Goal: Obtain resource: Download file/media

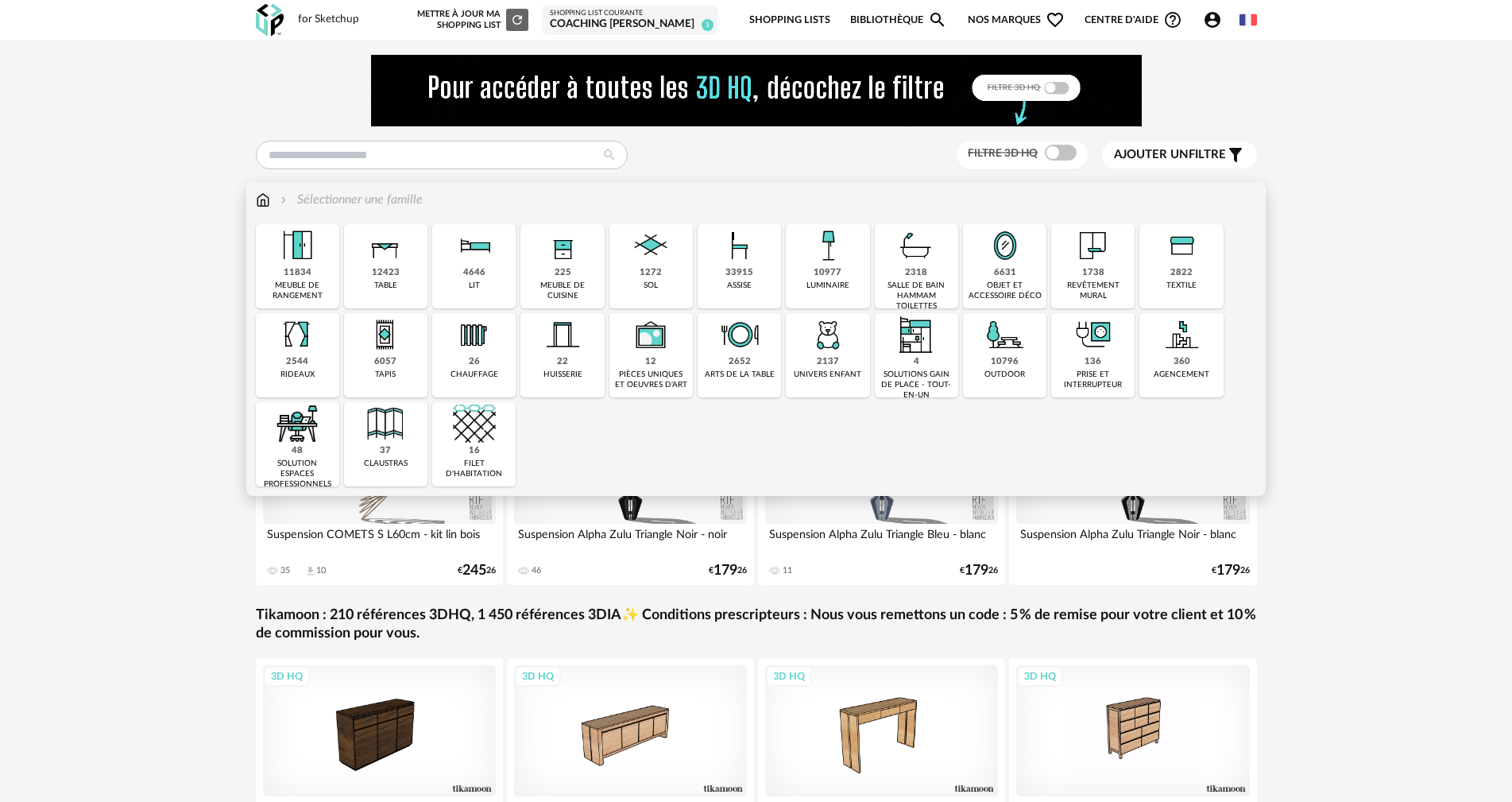
click at [736, 254] on img at bounding box center [739, 245] width 43 height 43
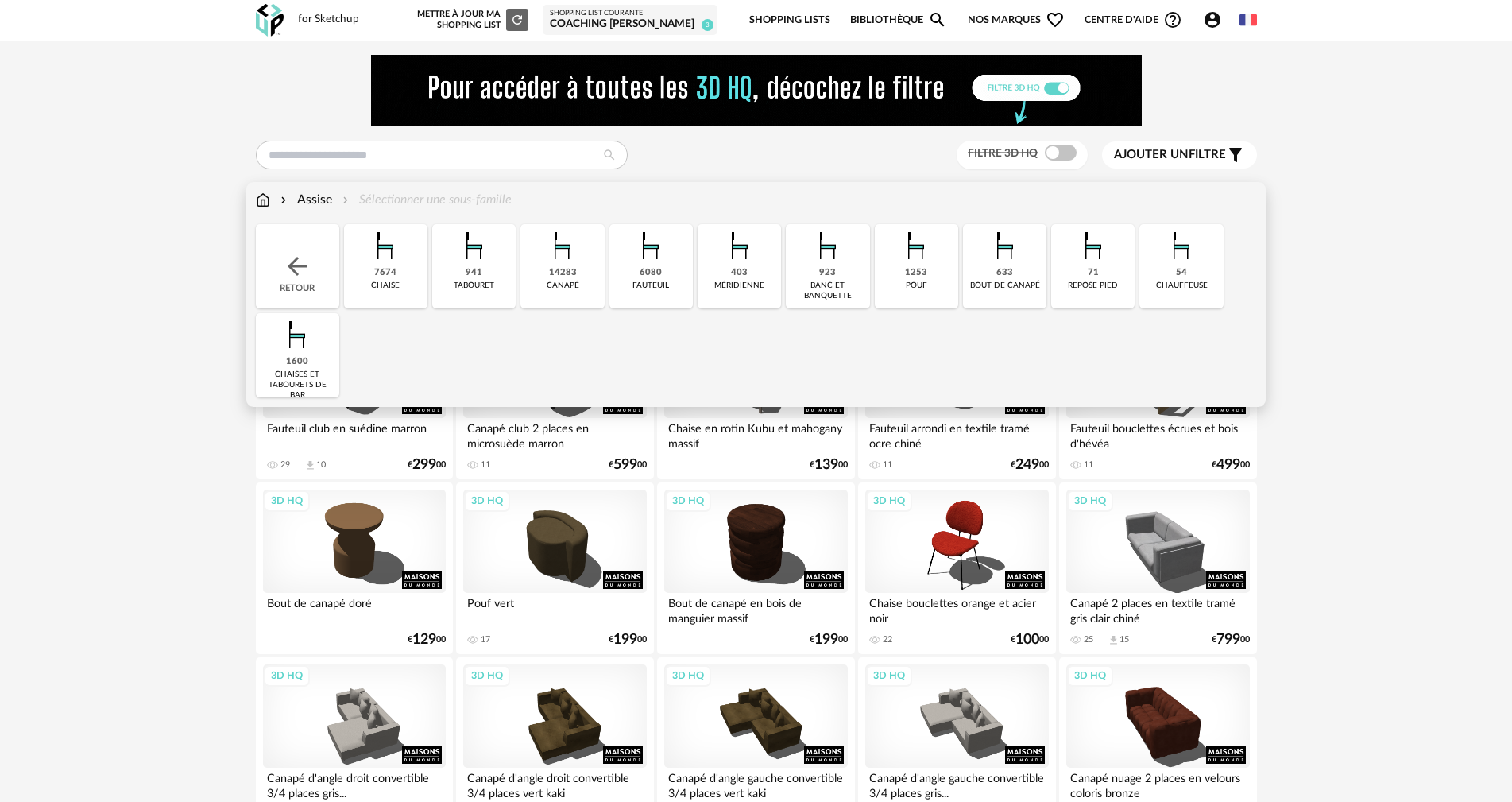
click at [564, 244] on img at bounding box center [562, 245] width 43 height 43
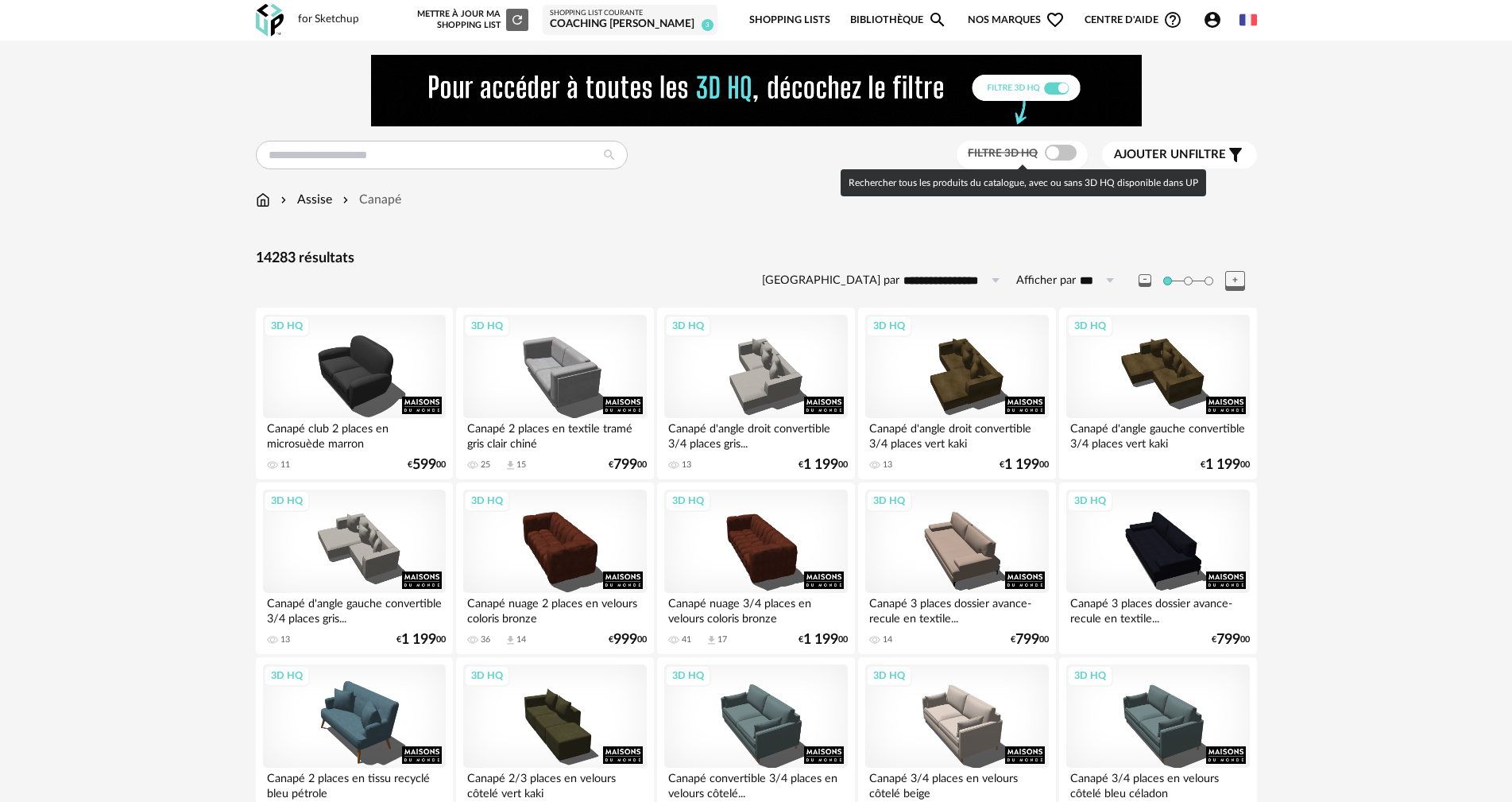
click at [1068, 151] on span at bounding box center [1061, 152] width 32 height 16
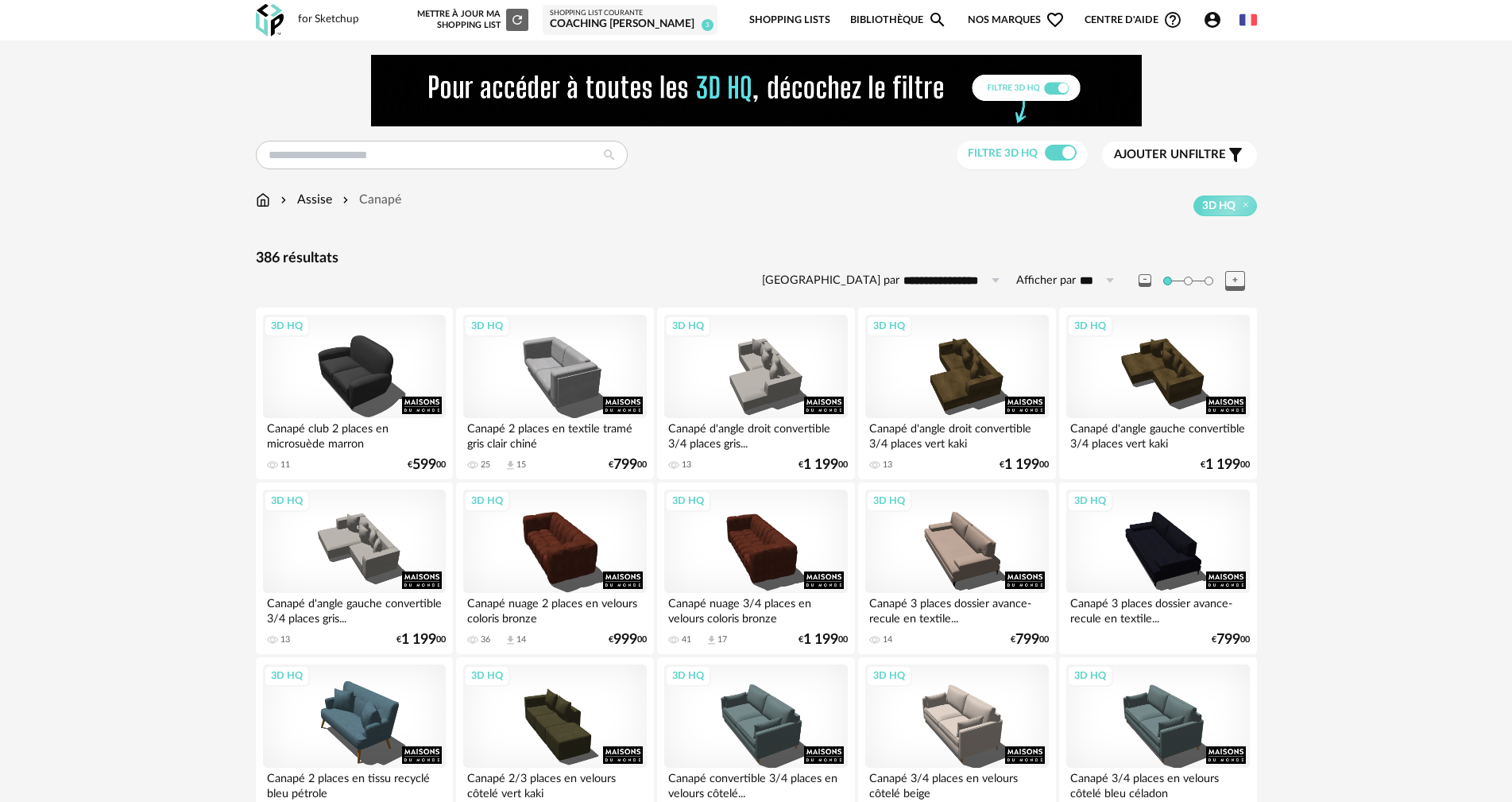
click at [1189, 147] on span "Ajouter un filtre" at bounding box center [1169, 155] width 112 height 16
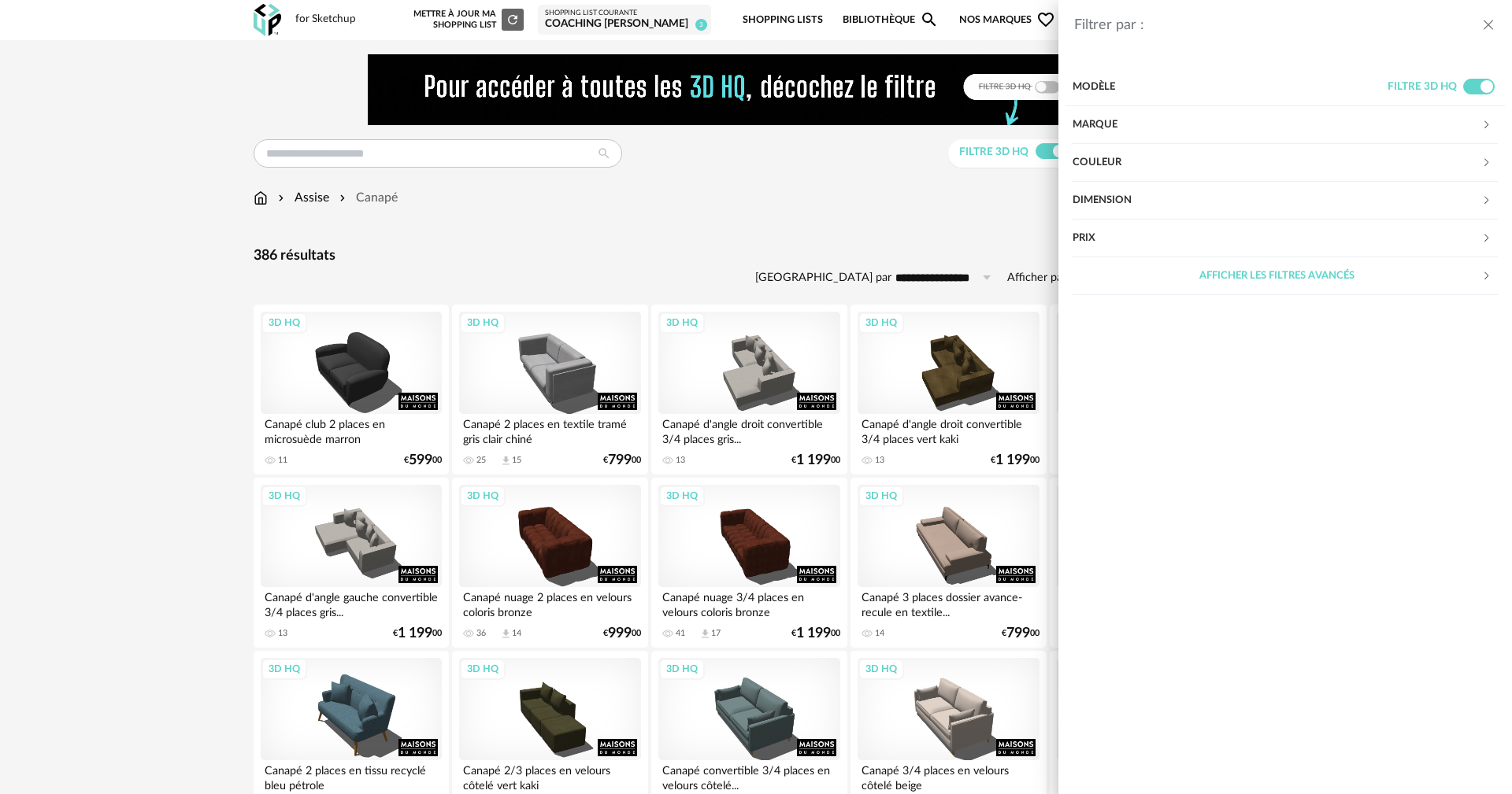
click at [1084, 121] on div "Marque" at bounding box center [1277, 125] width 408 height 38
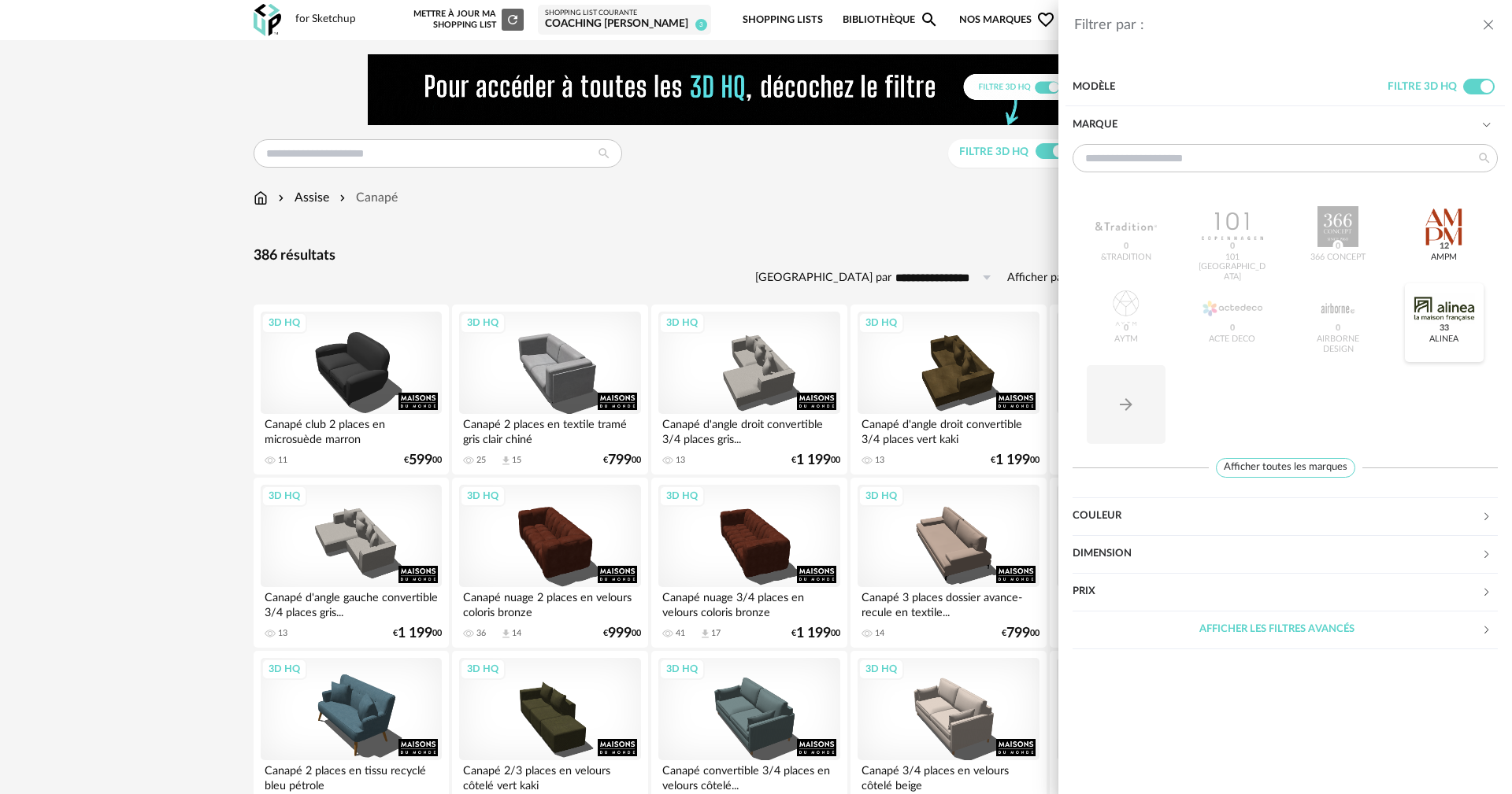
click at [1441, 323] on span "33" at bounding box center [1443, 329] width 15 height 13
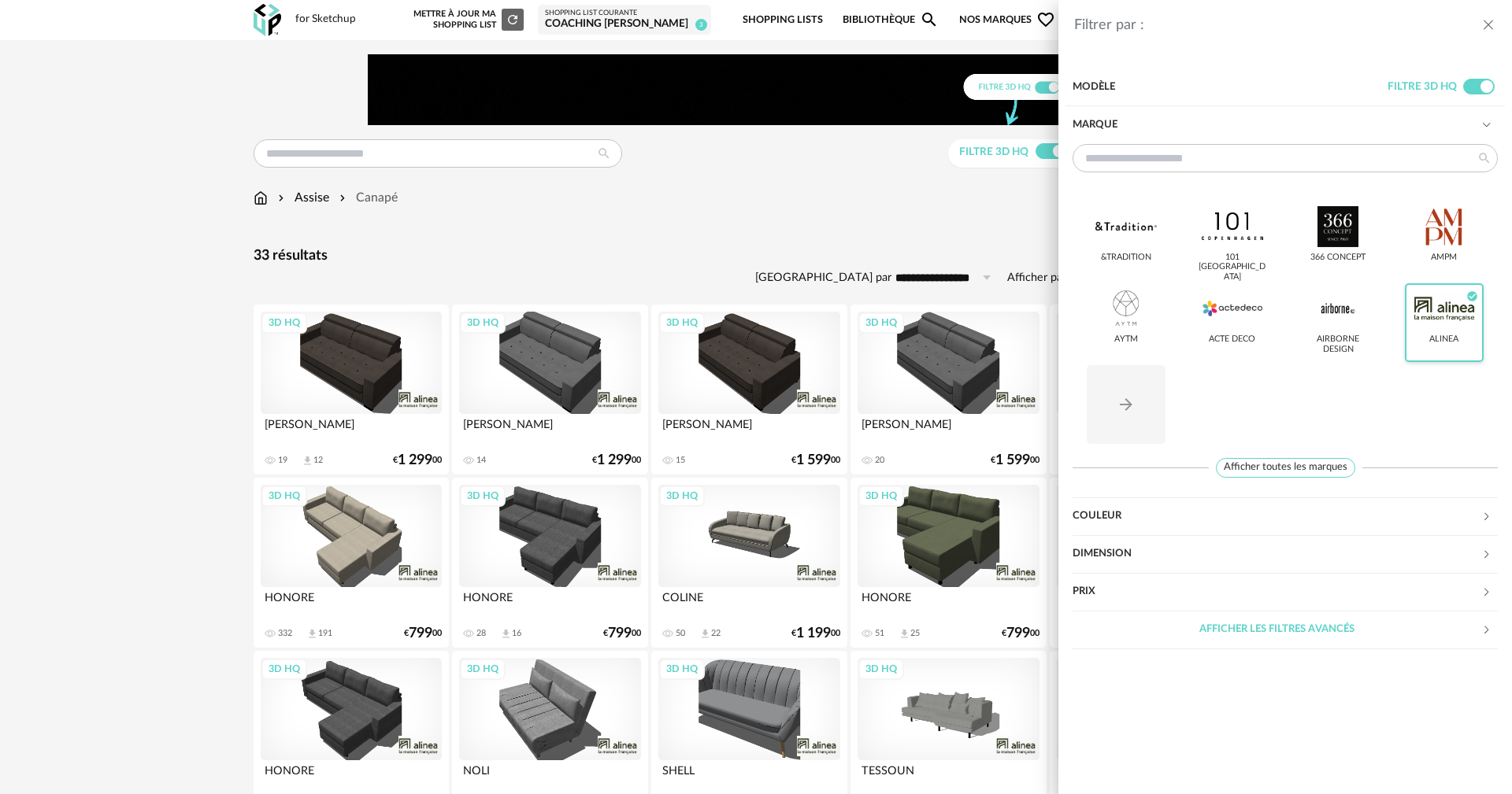
click at [1005, 210] on div "Filtrer par : Modèle Filtre 3D HQ Marque &tradition 101 [GEOGRAPHIC_DATA] 366 C…" at bounding box center [756, 397] width 1512 height 794
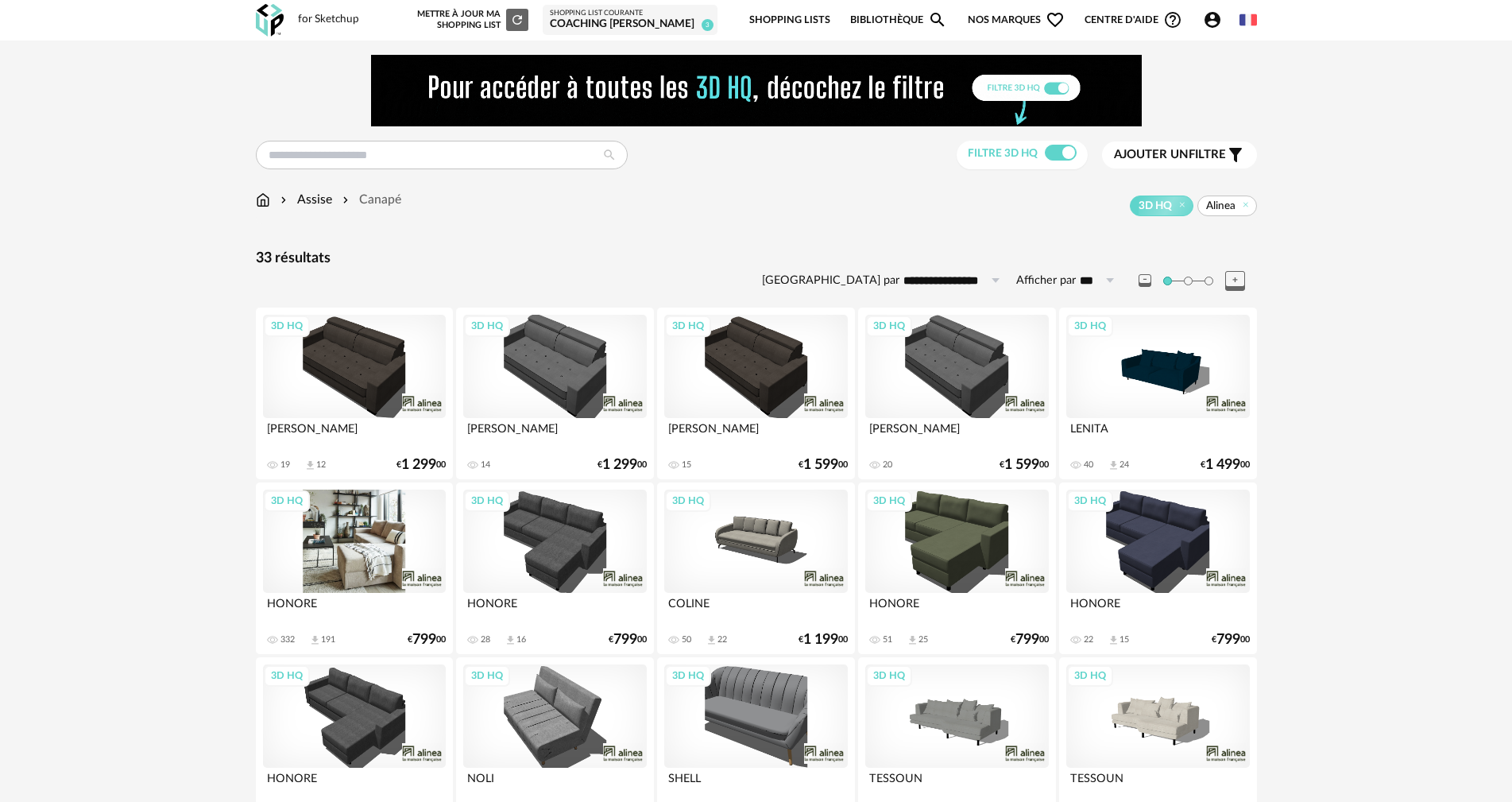
click at [359, 537] on div "3D HQ" at bounding box center [355, 541] width 183 height 104
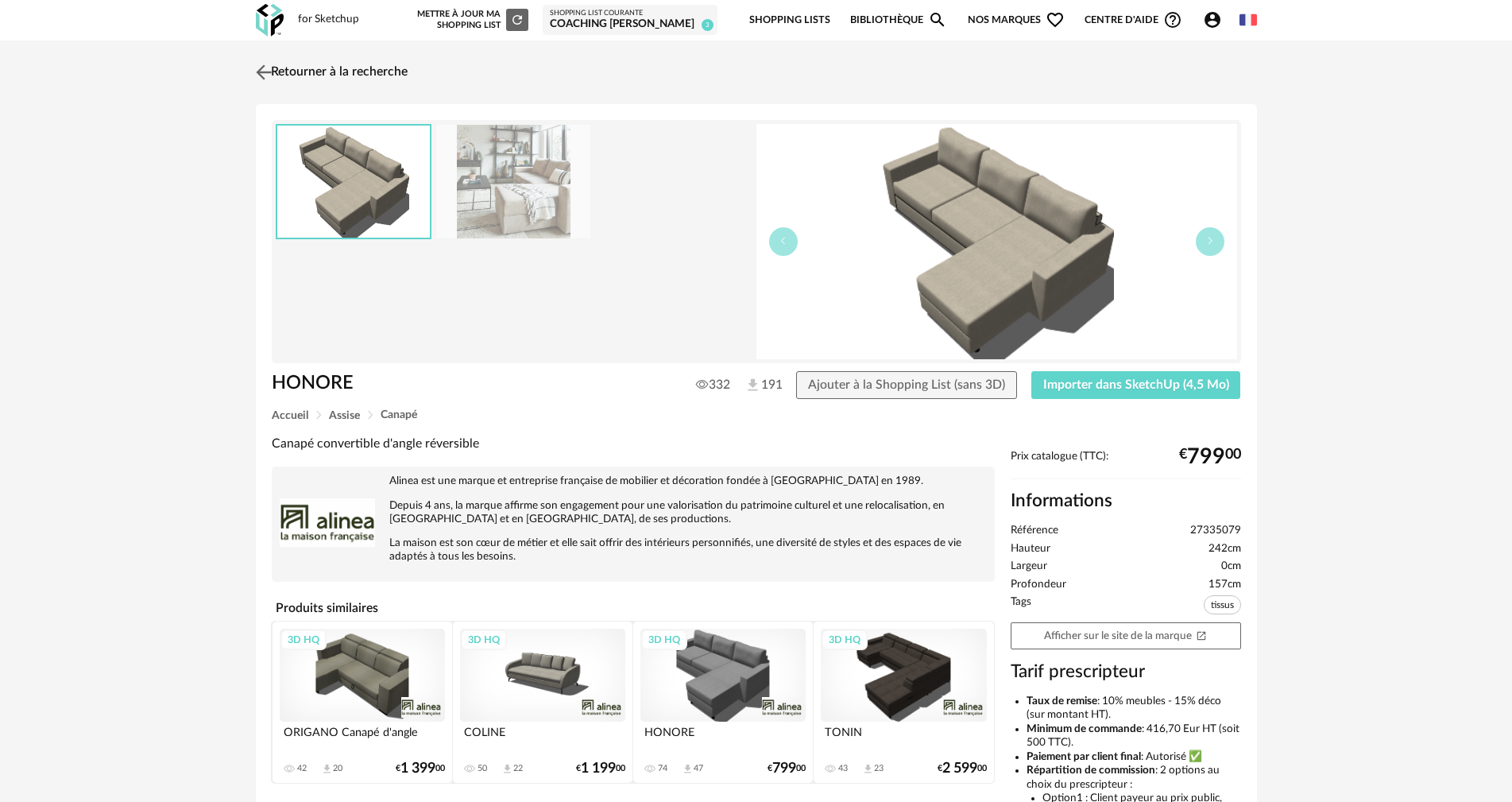
click at [262, 72] on img at bounding box center [263, 71] width 23 height 23
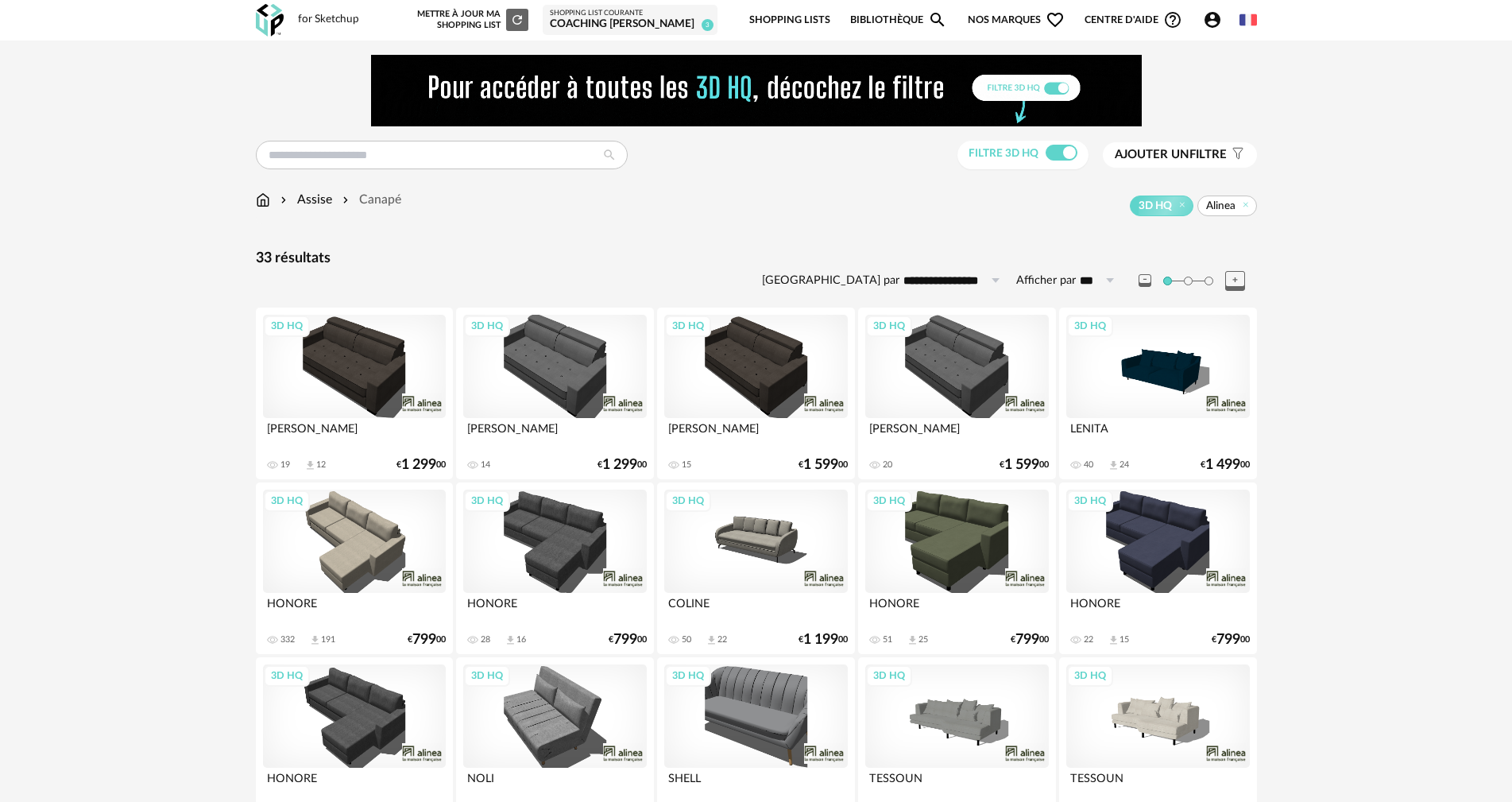
click at [1206, 282] on span at bounding box center [1209, 281] width 9 height 9
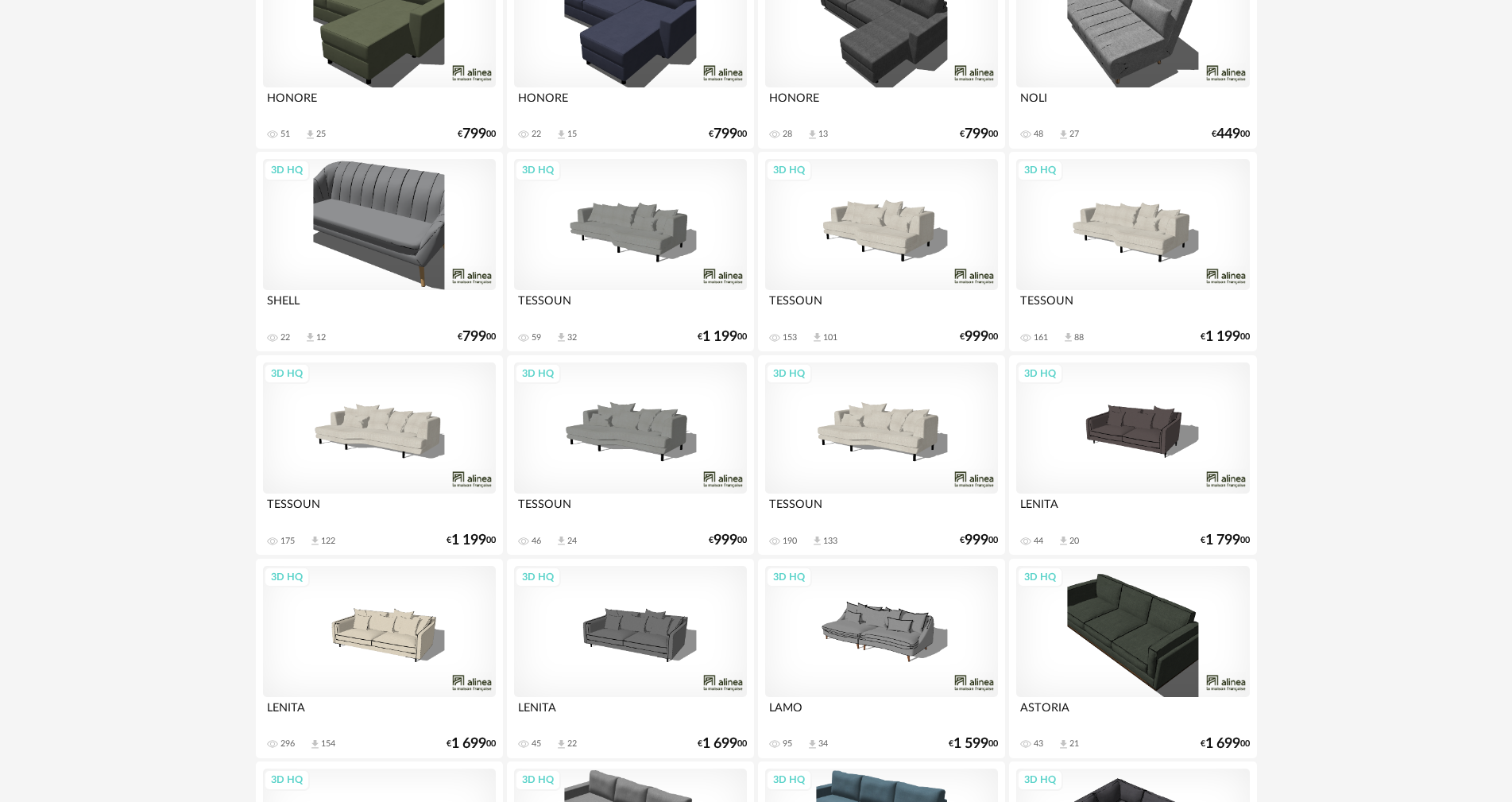
scroll to position [763, 0]
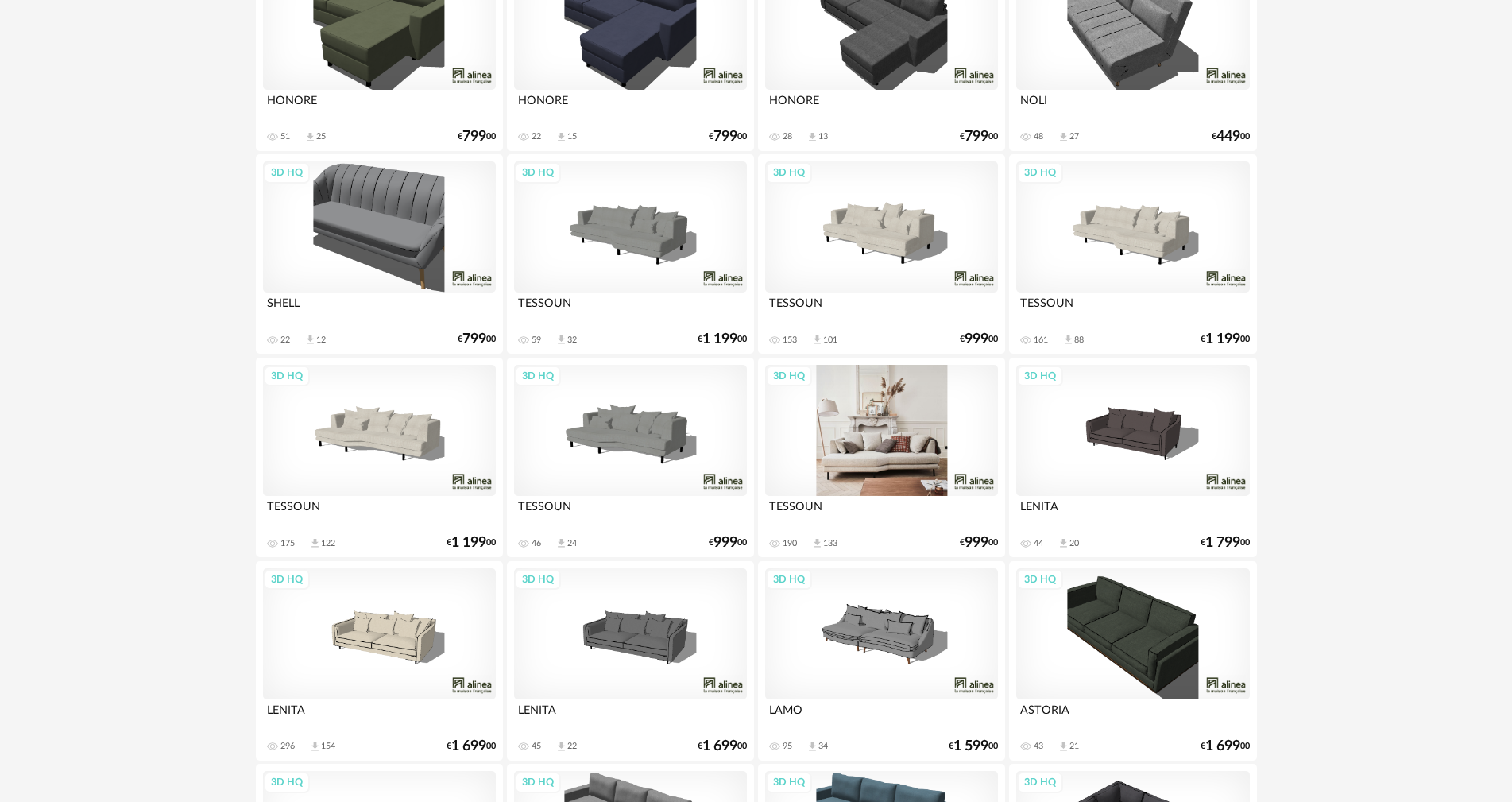
click at [923, 428] on div "3D HQ" at bounding box center [882, 430] width 234 height 131
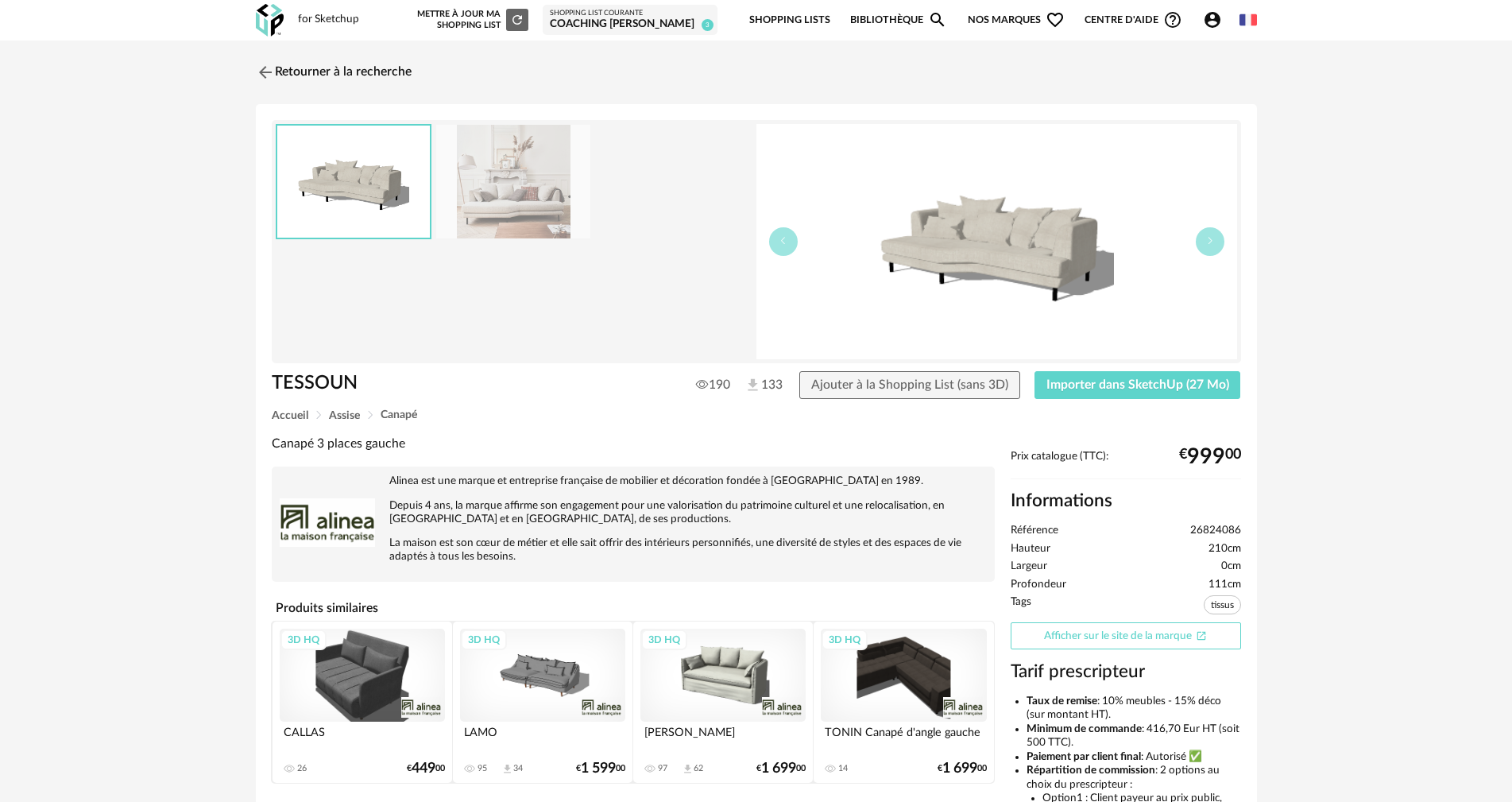
click at [1105, 638] on link "Afficher sur le site de la marque Open In New icon" at bounding box center [1126, 637] width 230 height 28
click at [286, 66] on link "Retourner à la recherche" at bounding box center [330, 72] width 156 height 35
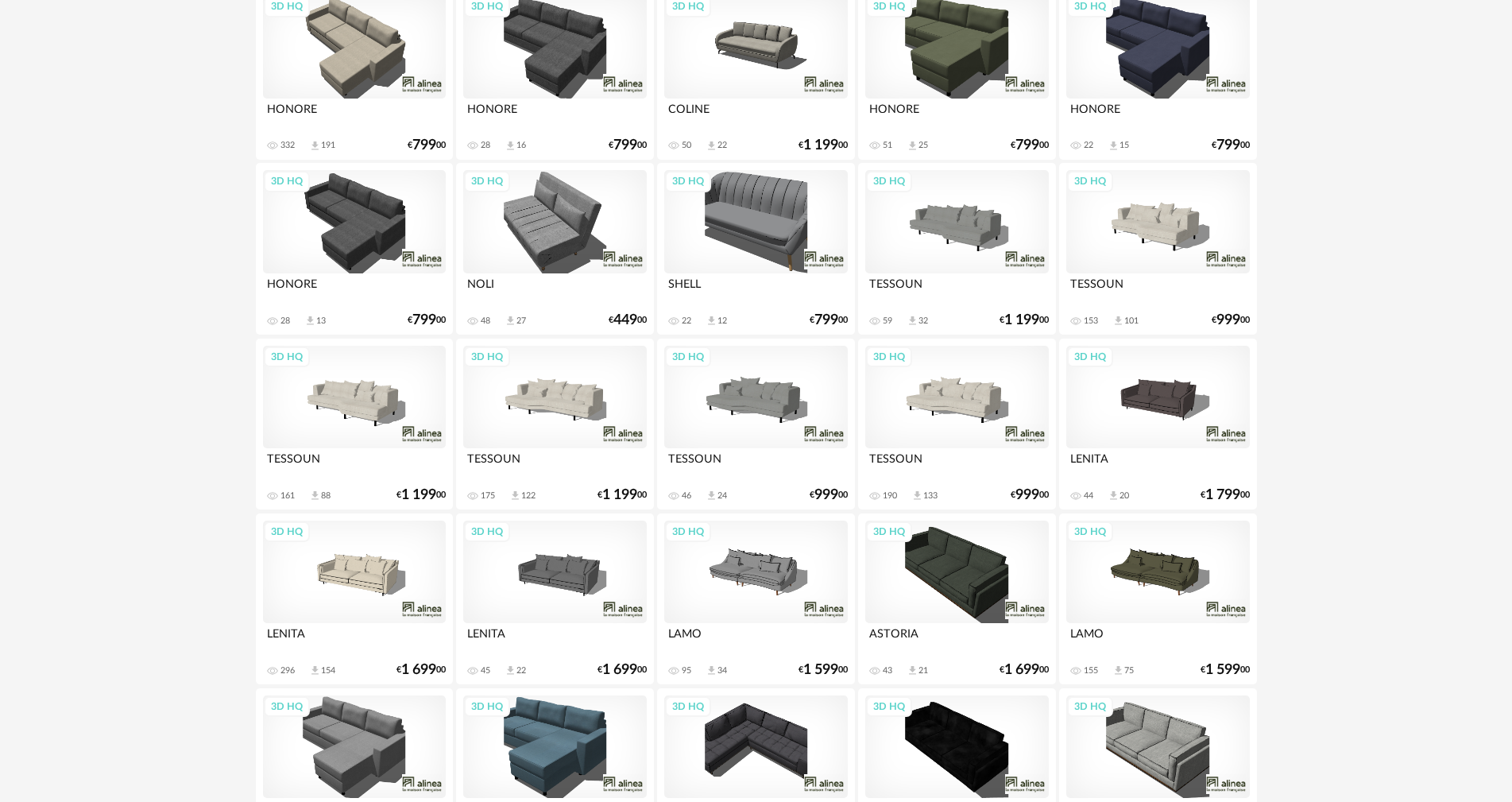
scroll to position [489, 0]
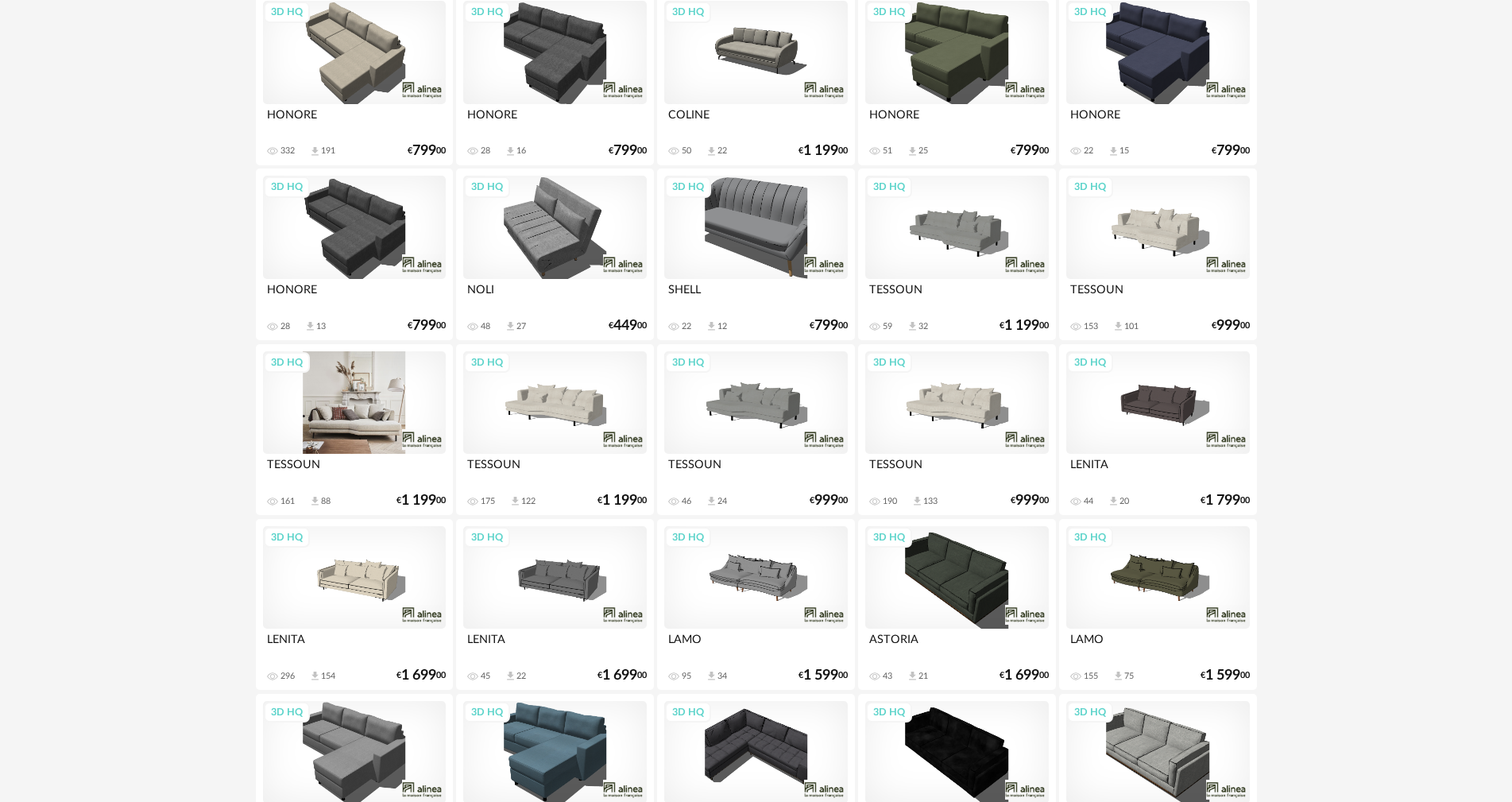
click at [348, 396] on div "3D HQ" at bounding box center [355, 403] width 183 height 104
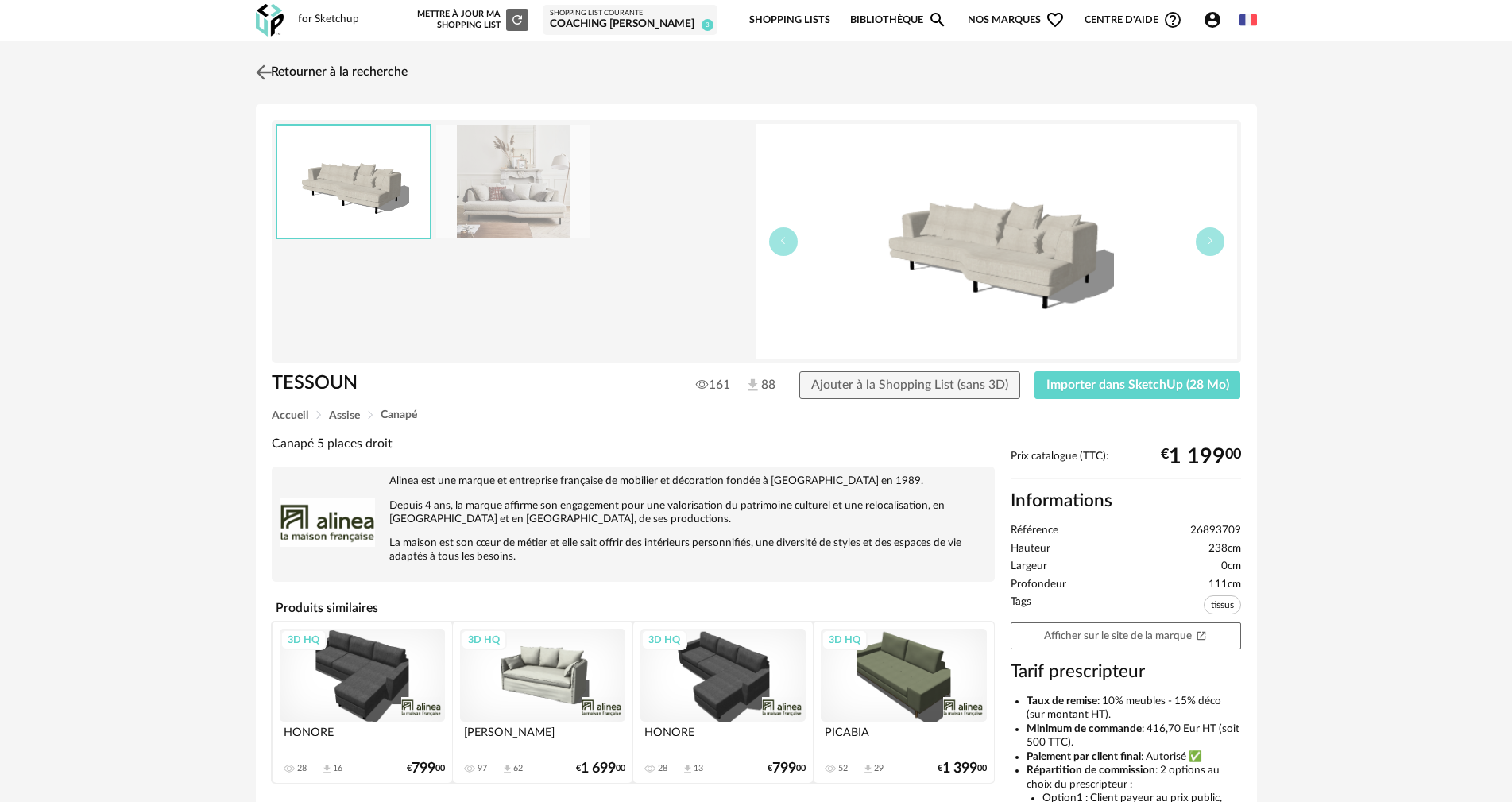
click at [323, 71] on link "Retourner à la recherche" at bounding box center [330, 72] width 156 height 35
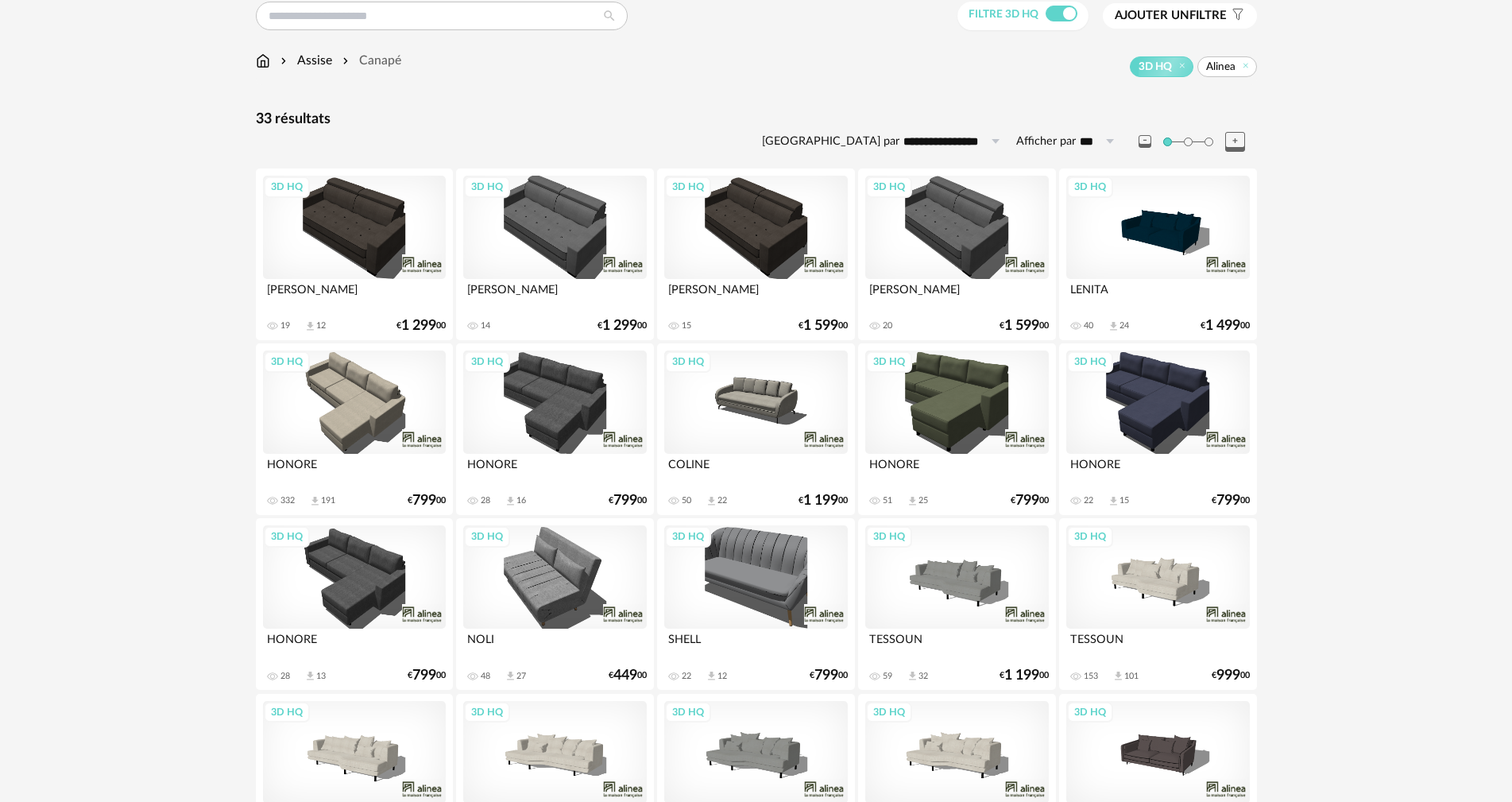
scroll to position [134, 0]
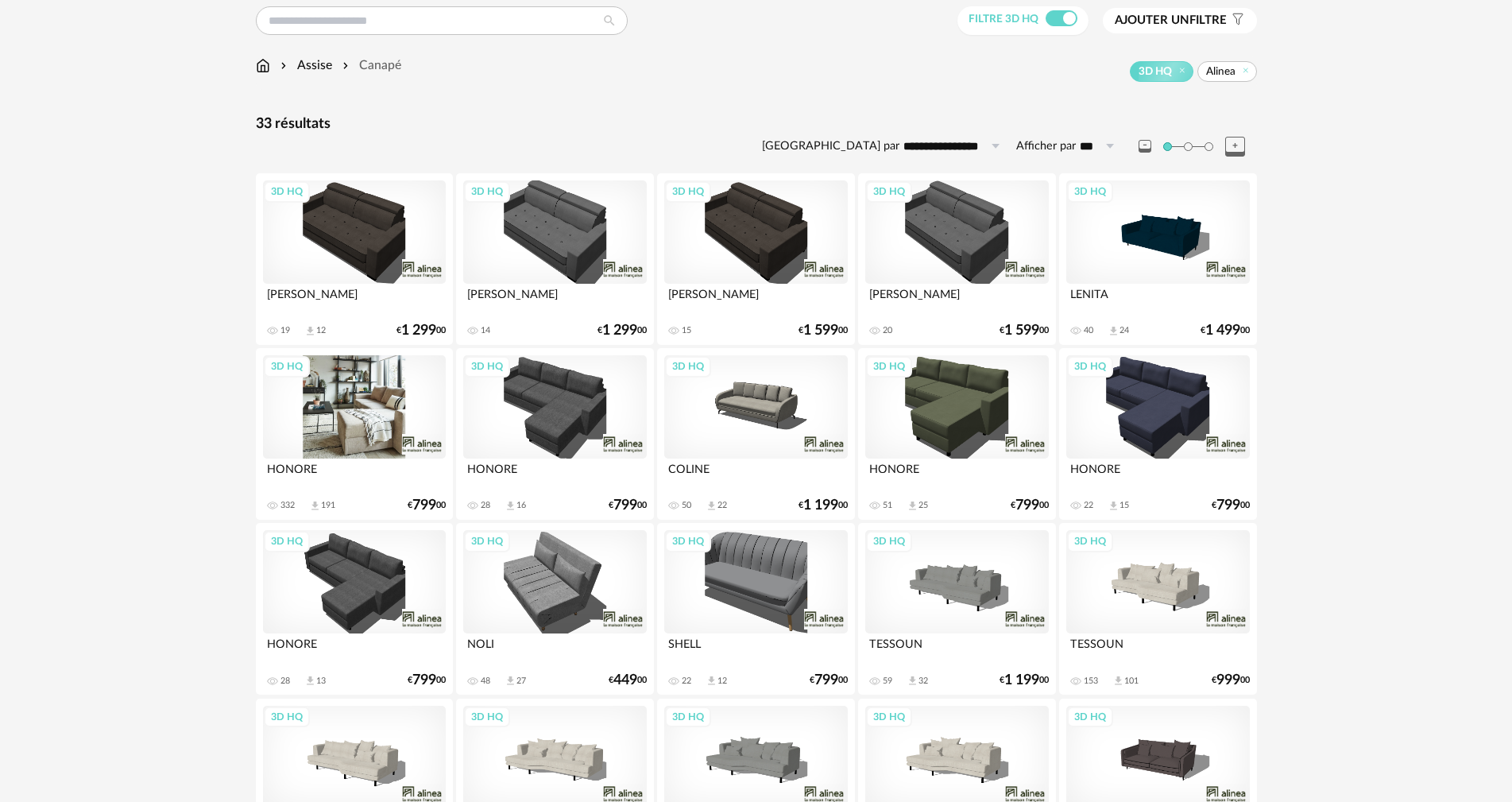
click at [350, 401] on div "3D HQ" at bounding box center [355, 407] width 183 height 104
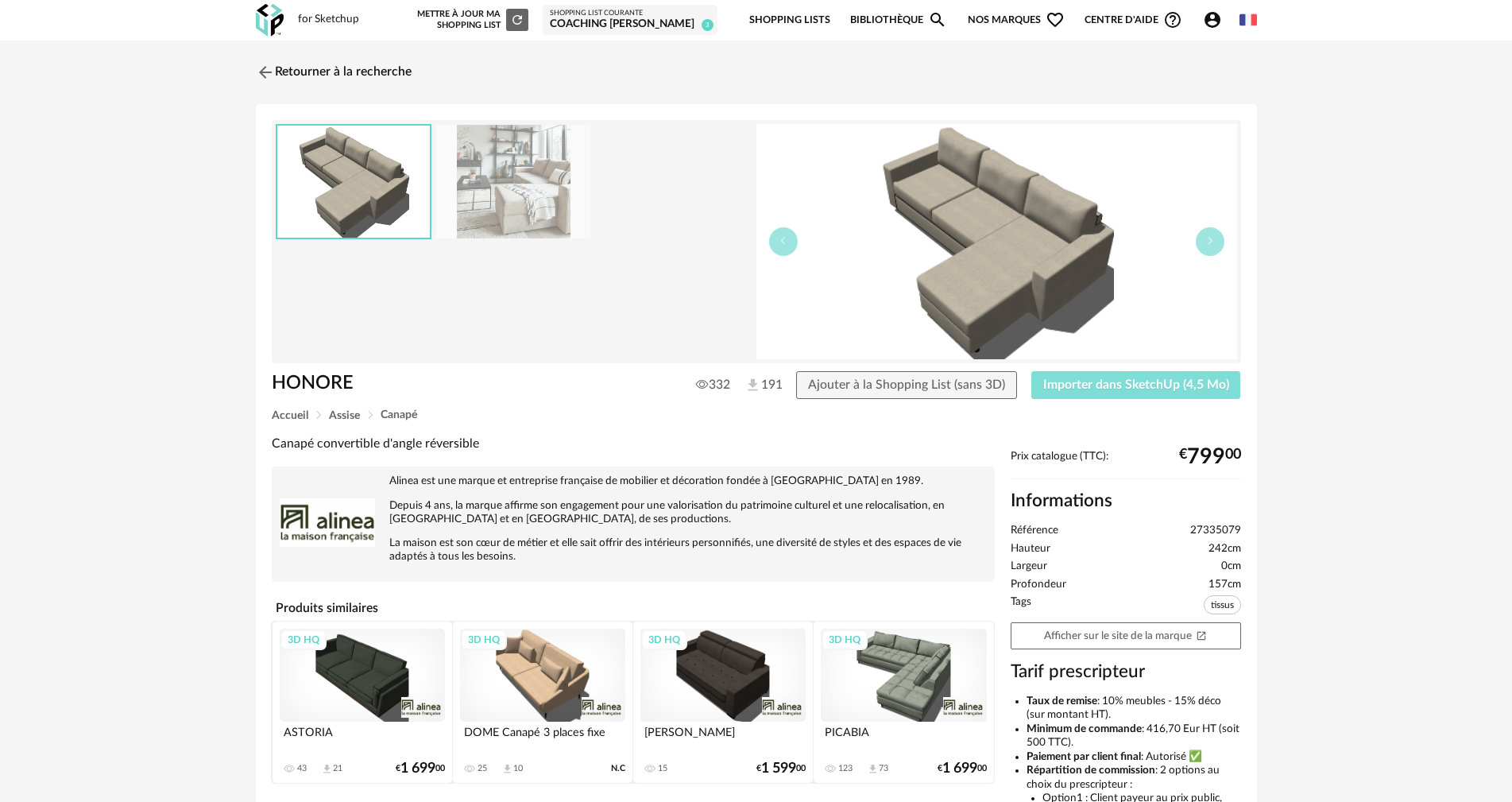
click at [1176, 384] on span "Importer dans SketchUp (4,5 Mo)" at bounding box center [1136, 384] width 186 height 13
